Goal: Transaction & Acquisition: Purchase product/service

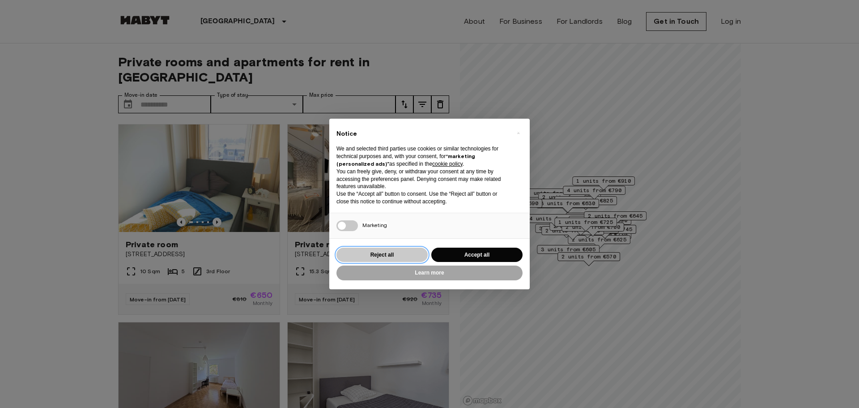
click at [368, 255] on button "Reject all" at bounding box center [382, 255] width 91 height 15
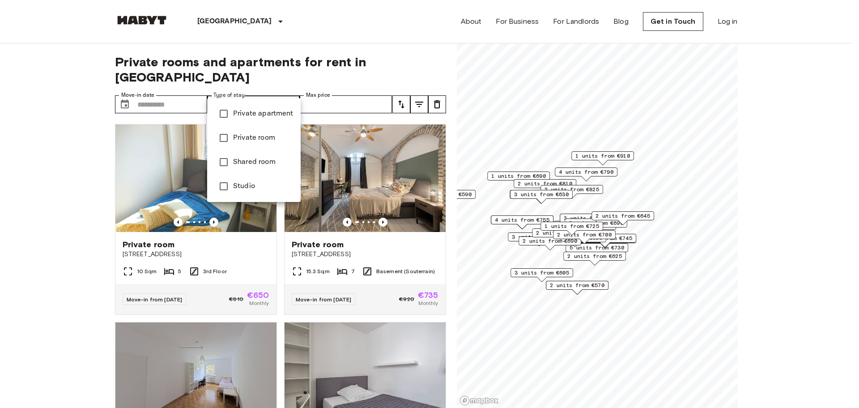
type input "**********"
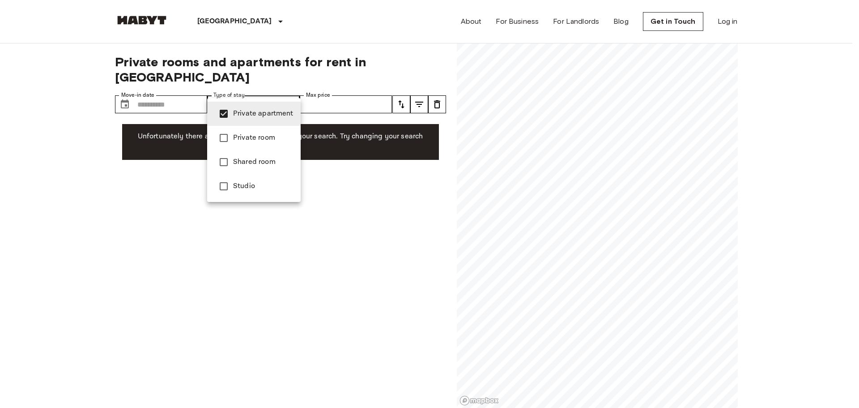
click at [232, 111] on li "Private apartment" at bounding box center [254, 114] width 94 height 24
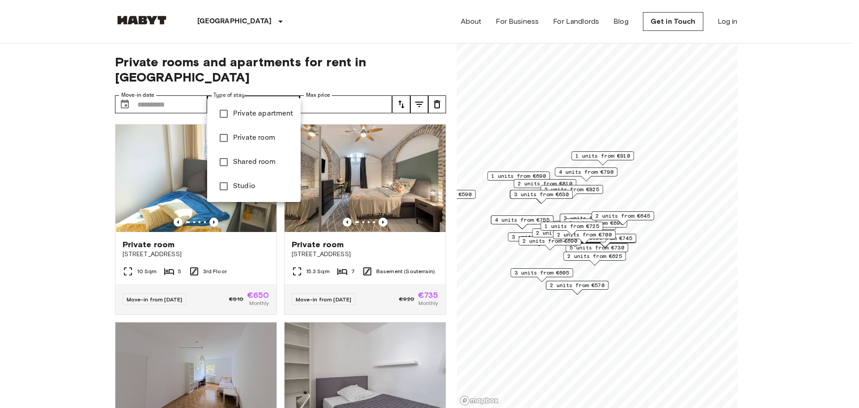
type input "******"
type input "**********"
click at [376, 86] on div at bounding box center [429, 204] width 859 height 408
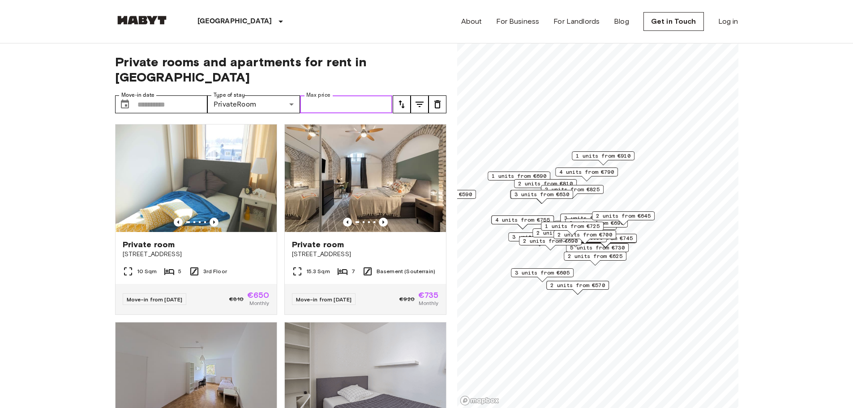
click at [341, 95] on input "Max price" at bounding box center [346, 104] width 93 height 18
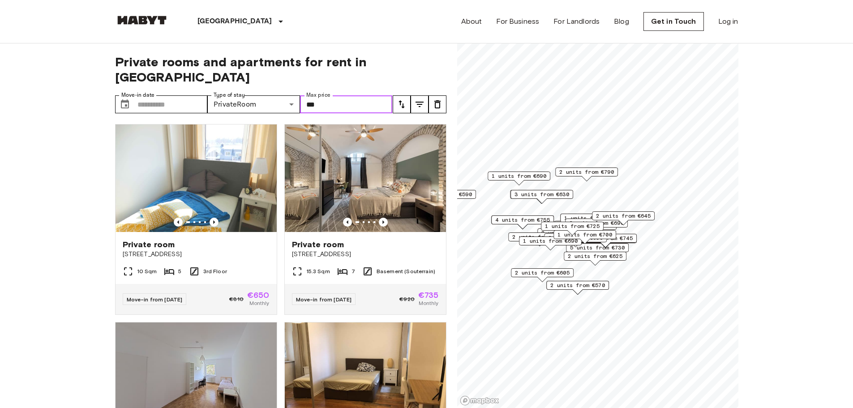
type input "***"
click at [211, 218] on icon "Previous image" at bounding box center [213, 222] width 9 height 9
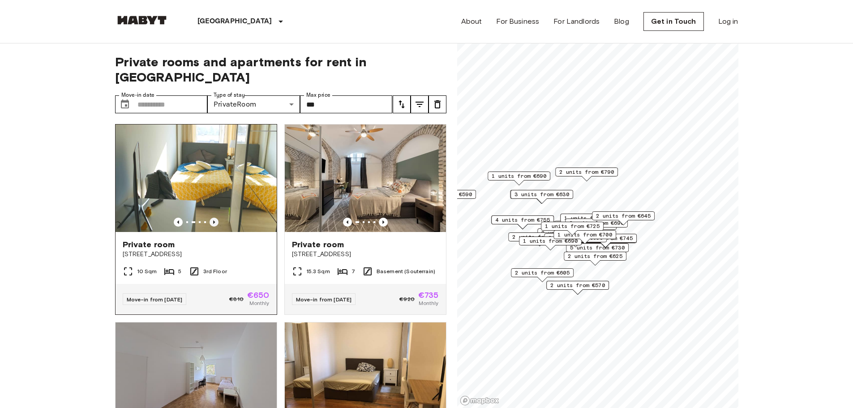
click at [211, 218] on icon "Previous image" at bounding box center [213, 222] width 9 height 9
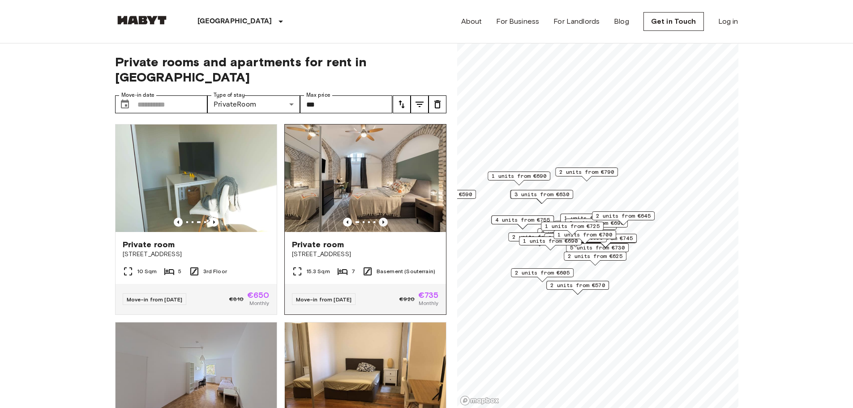
click at [379, 218] on icon "Previous image" at bounding box center [383, 222] width 9 height 9
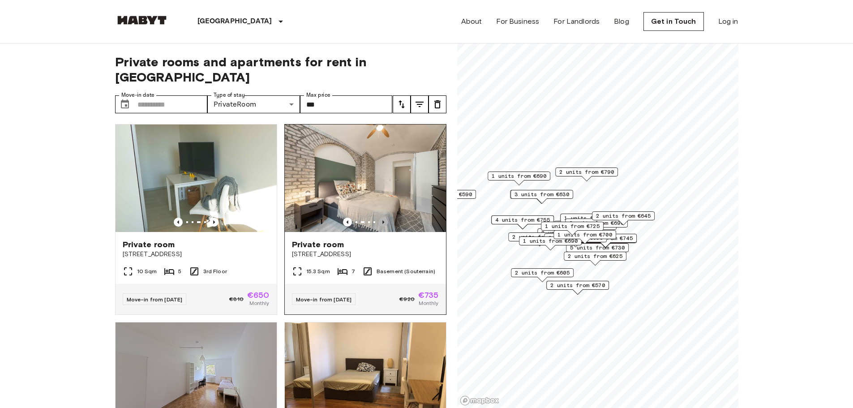
click at [379, 218] on icon "Previous image" at bounding box center [383, 222] width 9 height 9
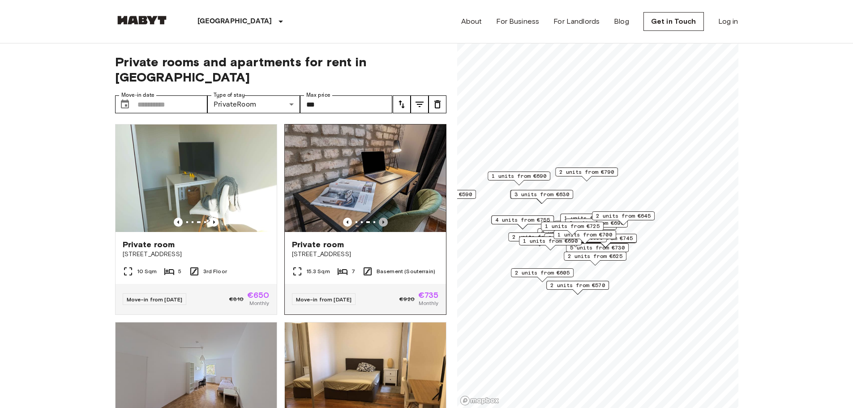
click at [379, 218] on icon "Previous image" at bounding box center [383, 222] width 9 height 9
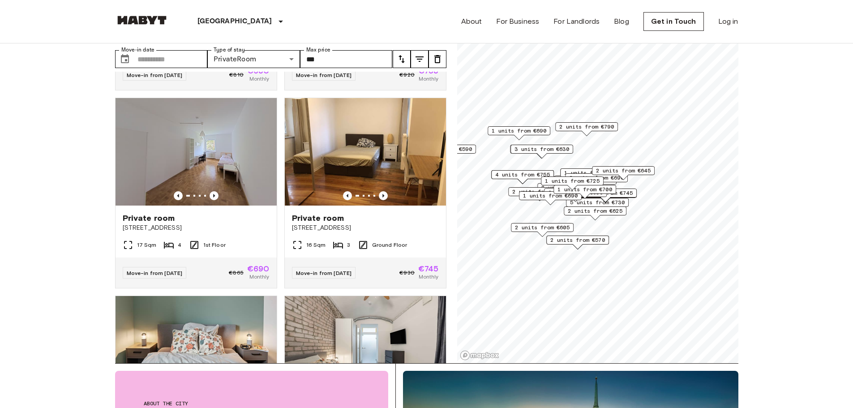
scroll to position [45, 0]
click at [209, 192] on icon "Previous image" at bounding box center [213, 196] width 9 height 9
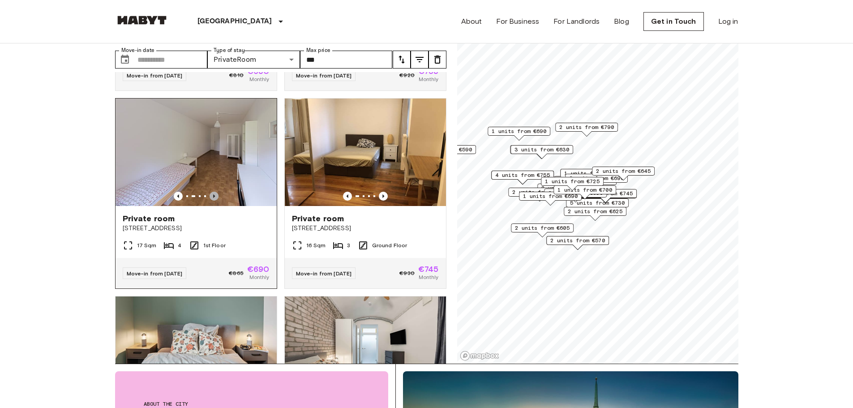
click at [209, 192] on icon "Previous image" at bounding box center [213, 196] width 9 height 9
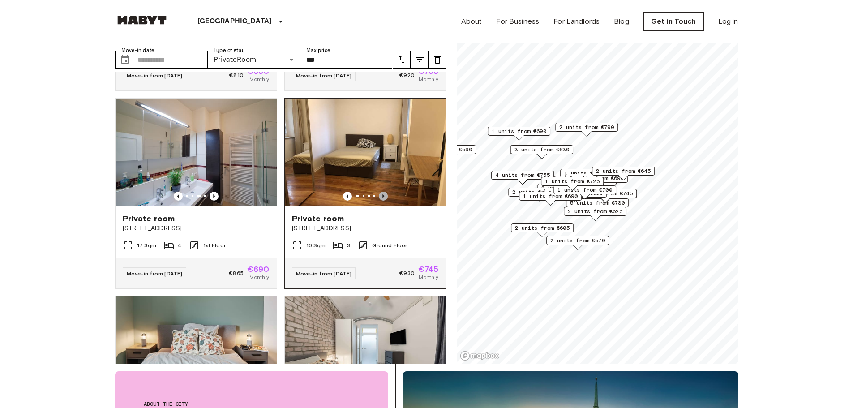
click at [380, 192] on icon "Previous image" at bounding box center [383, 196] width 9 height 9
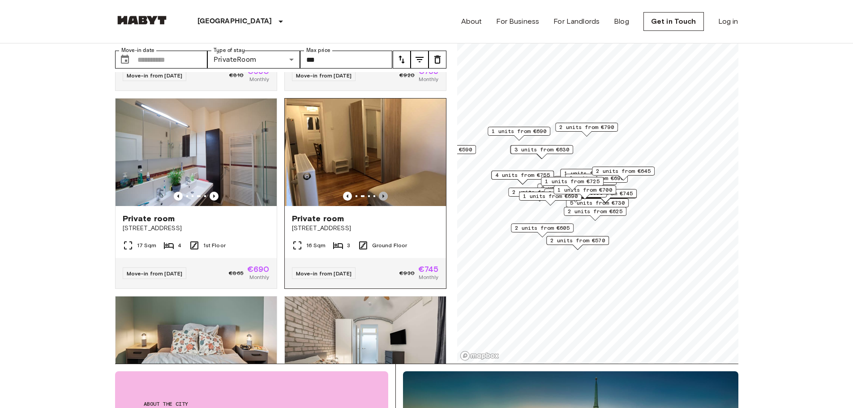
click at [380, 192] on icon "Previous image" at bounding box center [383, 196] width 9 height 9
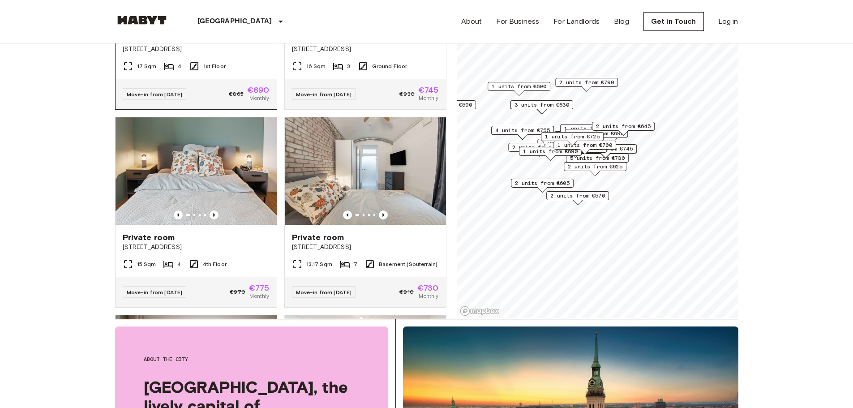
scroll to position [358, 0]
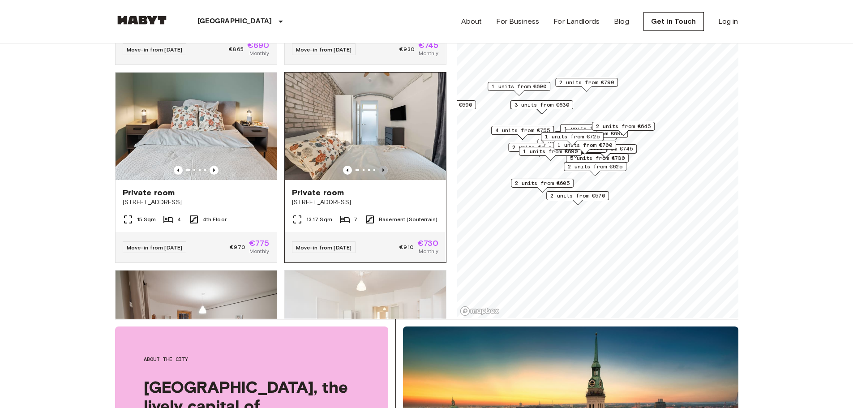
click at [379, 166] on icon "Previous image" at bounding box center [383, 170] width 9 height 9
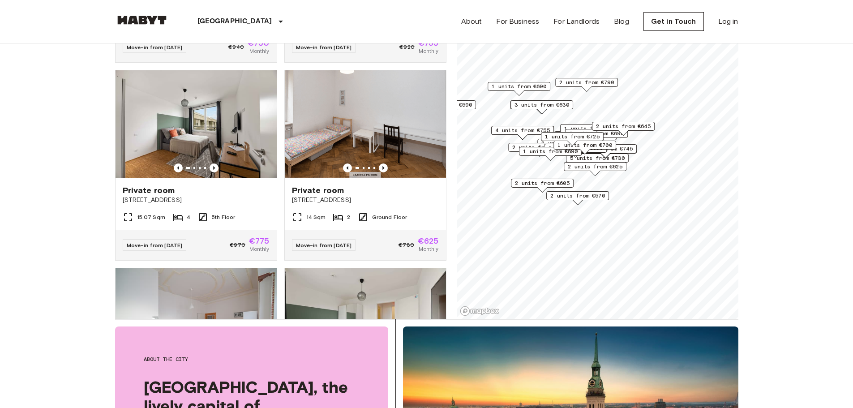
scroll to position [761, 0]
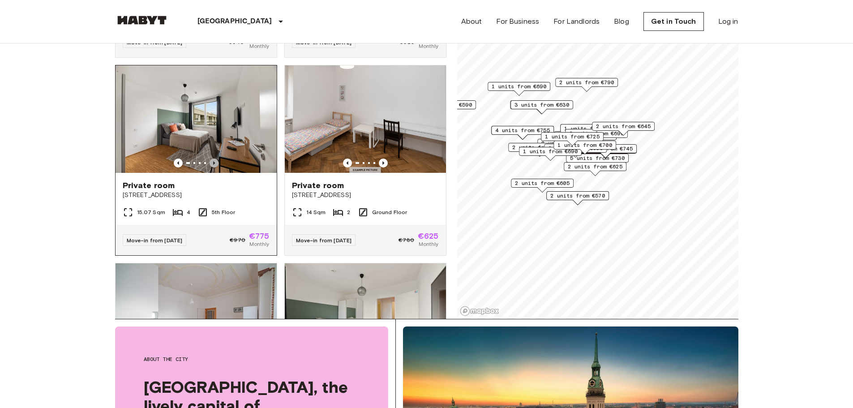
click at [211, 161] on icon "Previous image" at bounding box center [213, 162] width 9 height 9
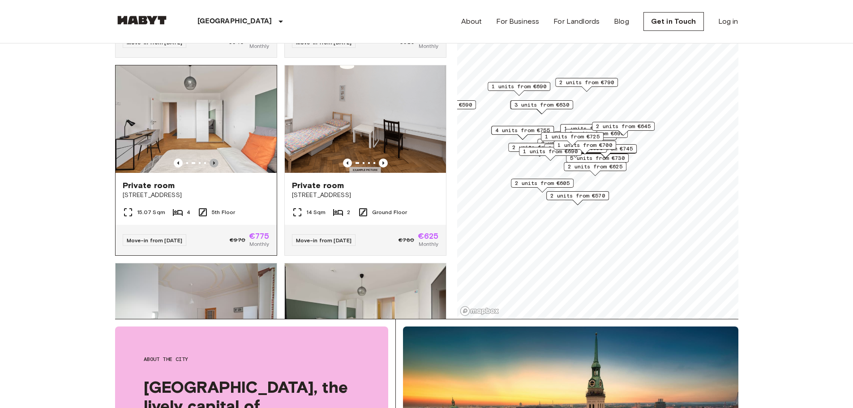
click at [211, 161] on icon "Previous image" at bounding box center [213, 162] width 9 height 9
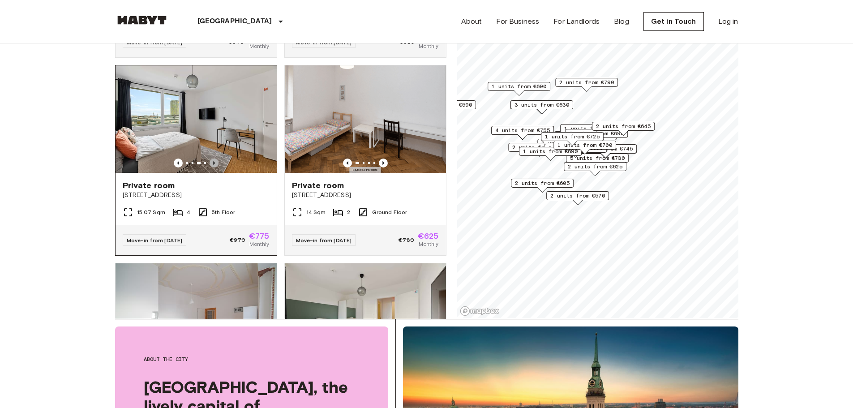
click at [211, 161] on icon "Previous image" at bounding box center [213, 162] width 9 height 9
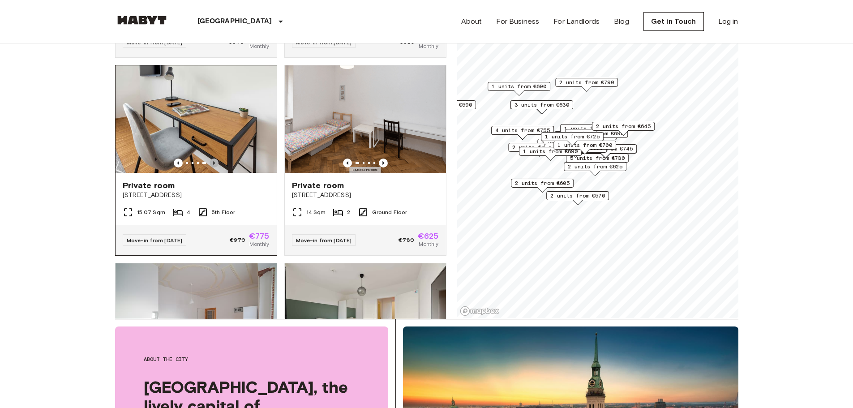
click at [211, 161] on icon "Previous image" at bounding box center [213, 162] width 9 height 9
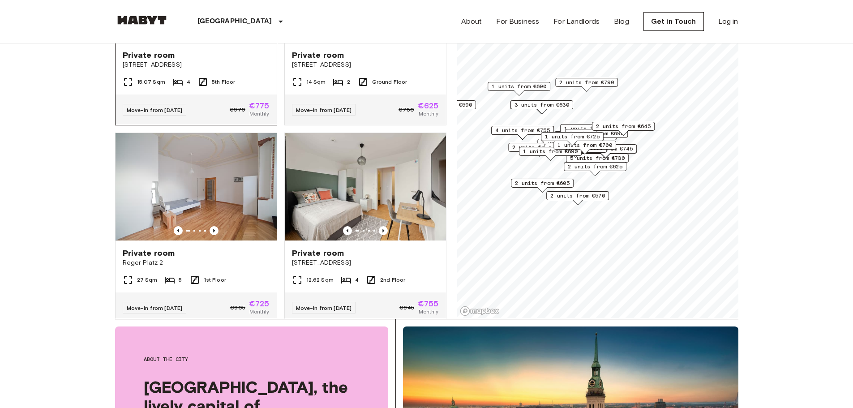
scroll to position [940, 0]
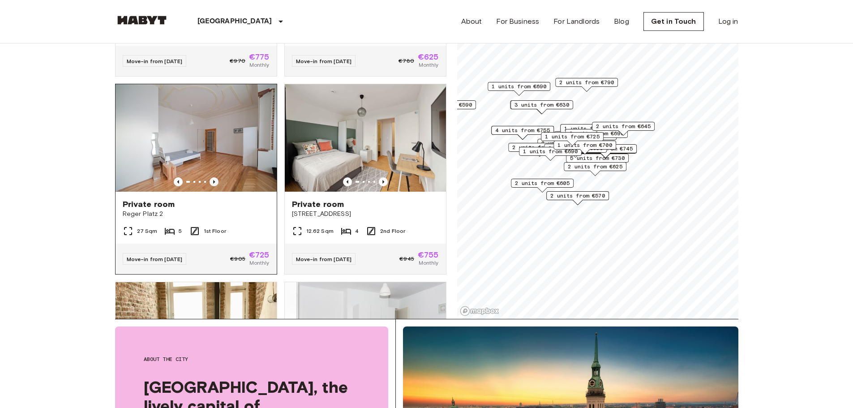
click at [210, 186] on icon "Previous image" at bounding box center [213, 181] width 9 height 9
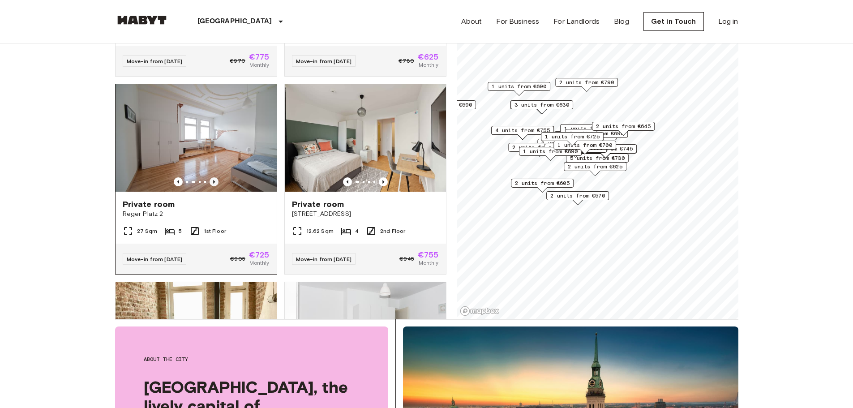
click at [210, 186] on icon "Previous image" at bounding box center [213, 181] width 9 height 9
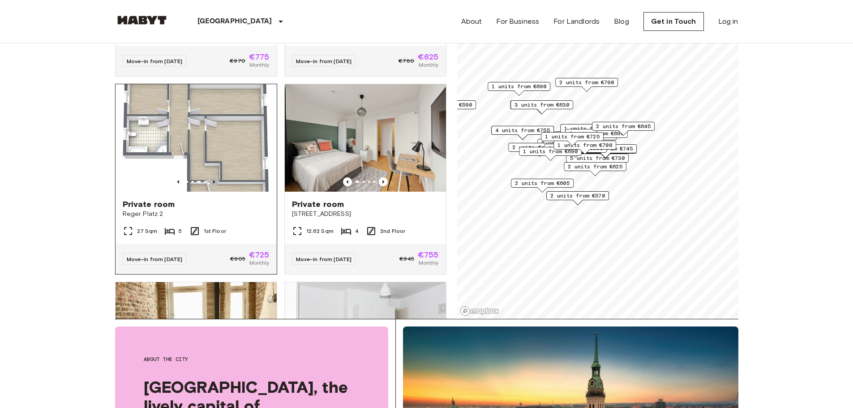
click at [210, 186] on icon "Previous image" at bounding box center [213, 181] width 9 height 9
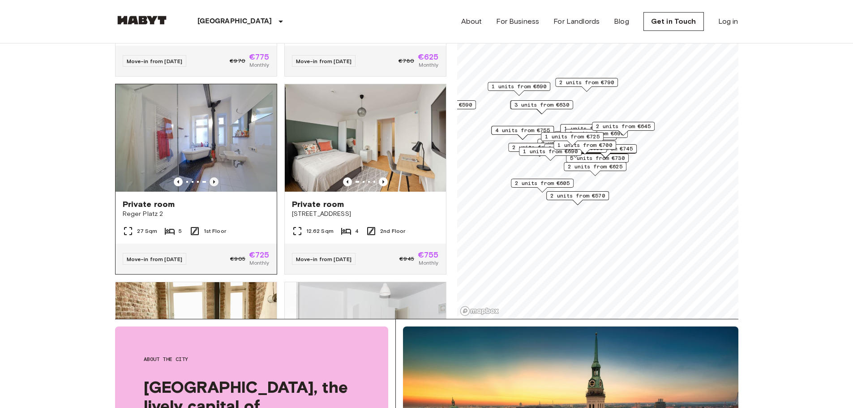
click at [210, 186] on icon "Previous image" at bounding box center [213, 181] width 9 height 9
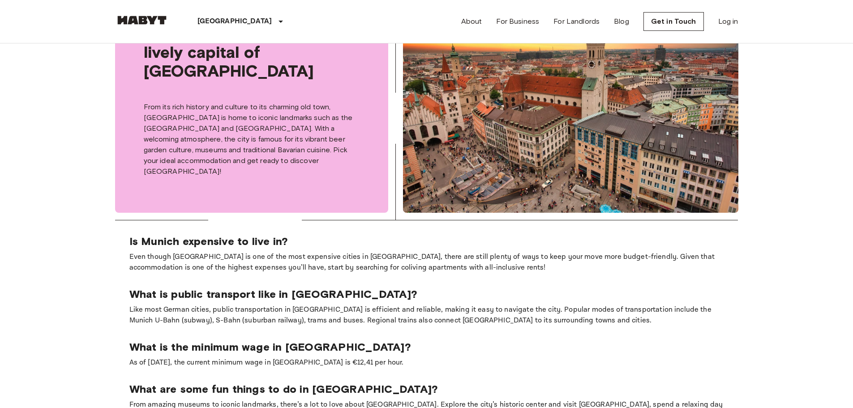
scroll to position [492, 0]
